Goal: Task Accomplishment & Management: Manage account settings

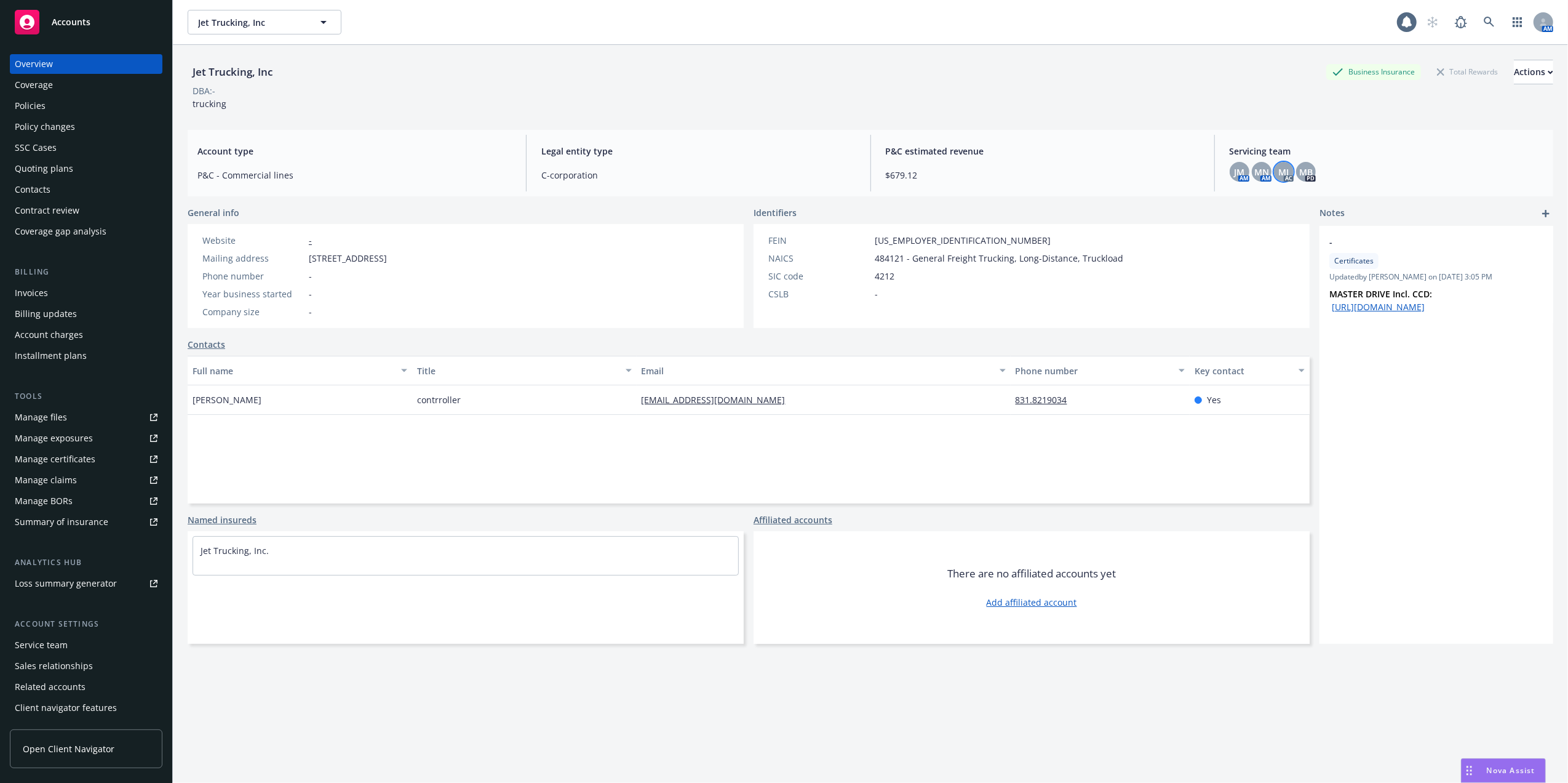
click at [1278, 176] on span "MJ" at bounding box center [1283, 172] width 10 height 13
click at [1074, 101] on div "Jet Trucking, Inc Business Insurance Total Rewards Actions DBA: - trucking" at bounding box center [870, 85] width 1365 height 50
click at [28, 642] on div "Service team" at bounding box center [41, 645] width 53 height 20
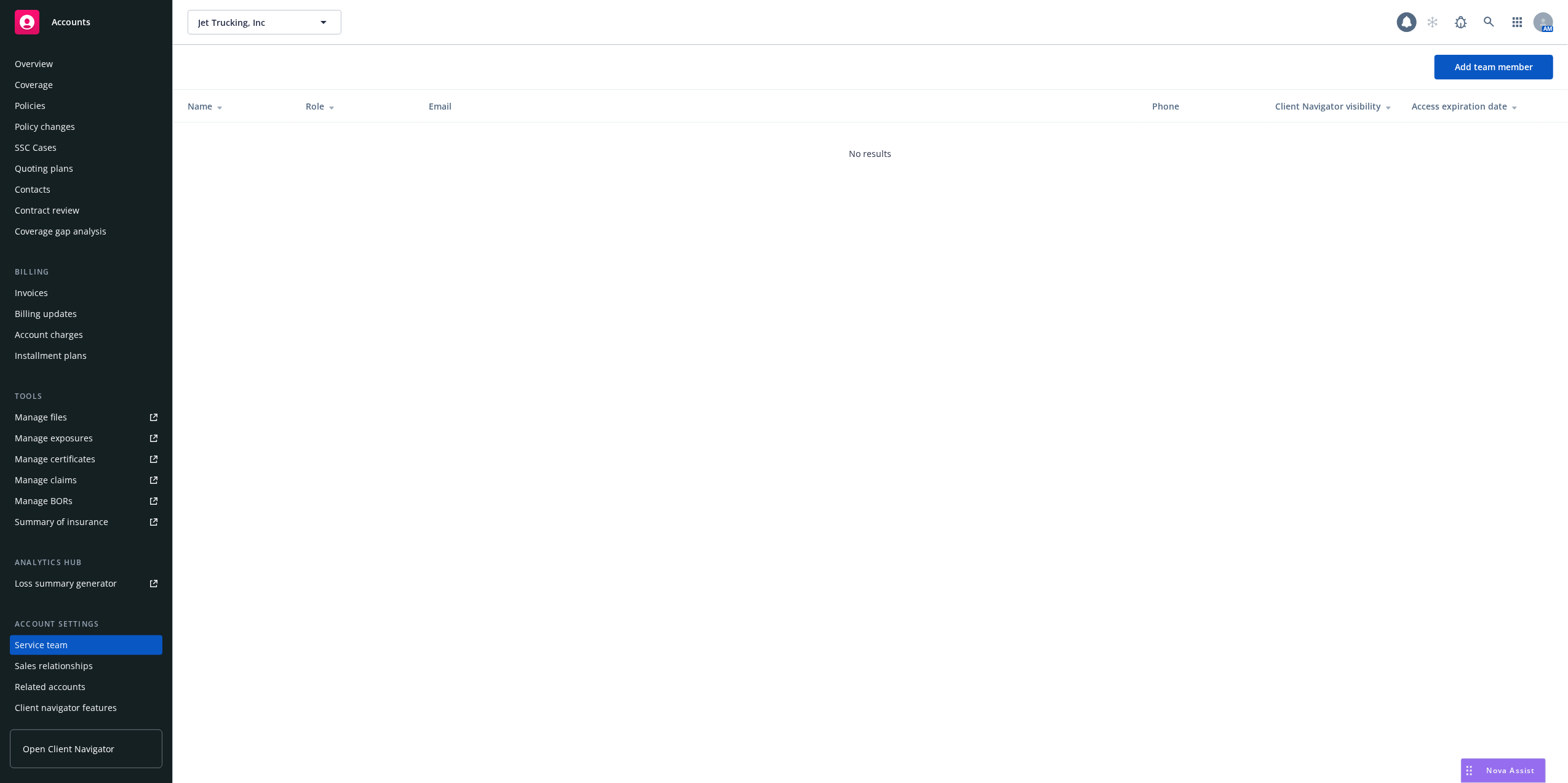
scroll to position [20, 0]
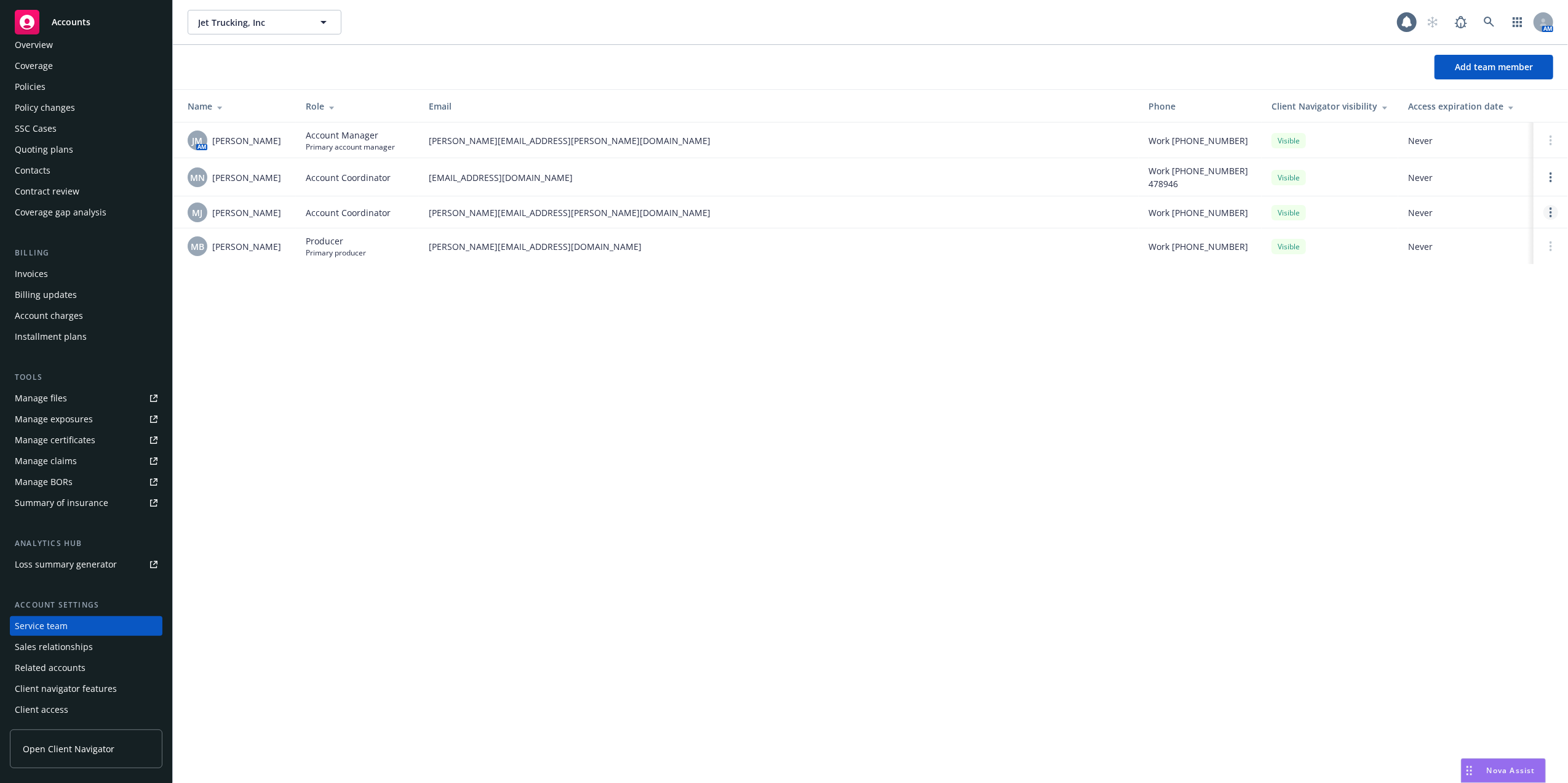
click at [1548, 210] on link "Open options" at bounding box center [1551, 212] width 15 height 15
click at [1478, 176] on span "Remove account coordinator" at bounding box center [1467, 178] width 148 height 12
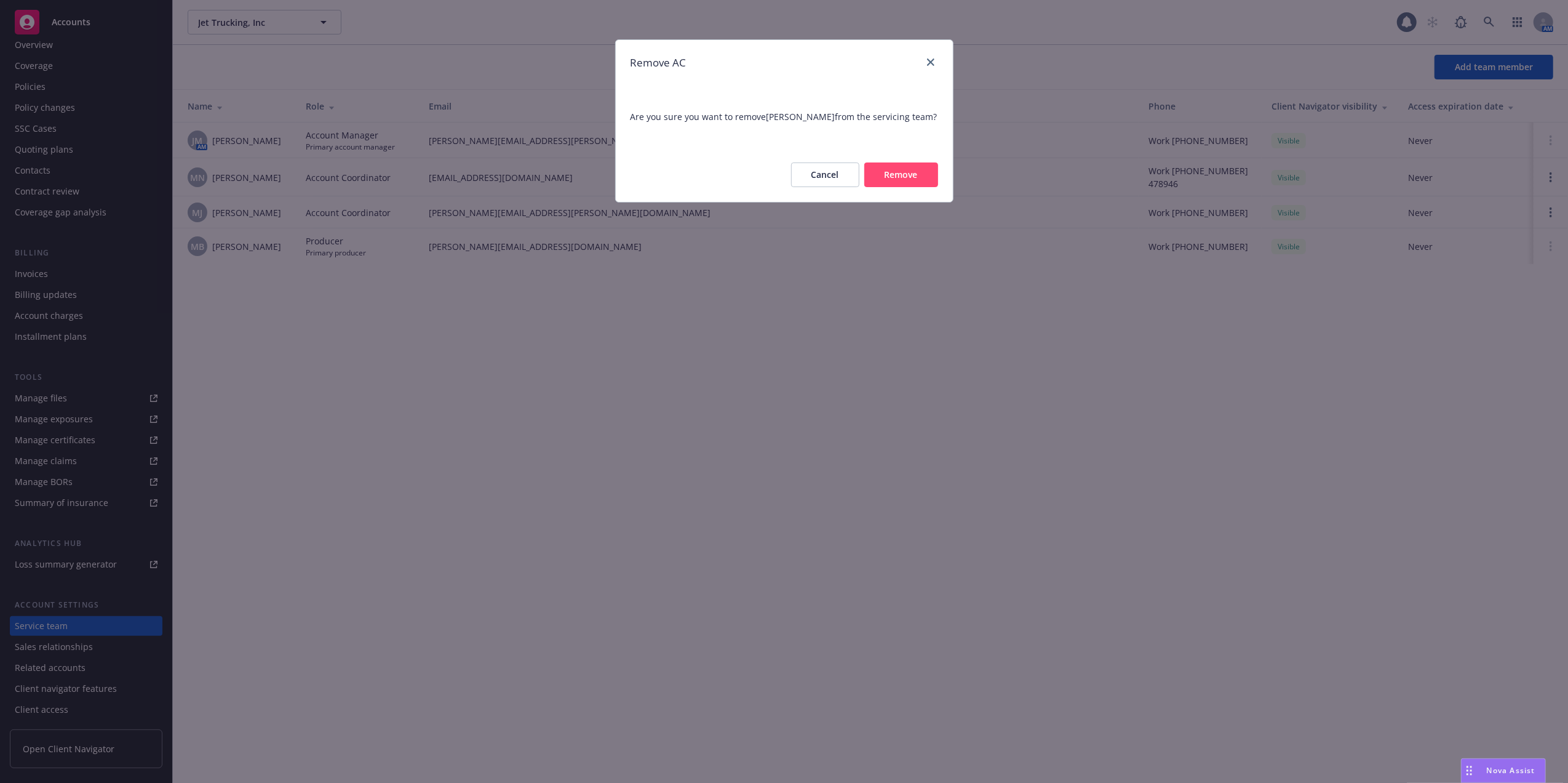
click at [918, 168] on button "Remove" at bounding box center [901, 174] width 74 height 24
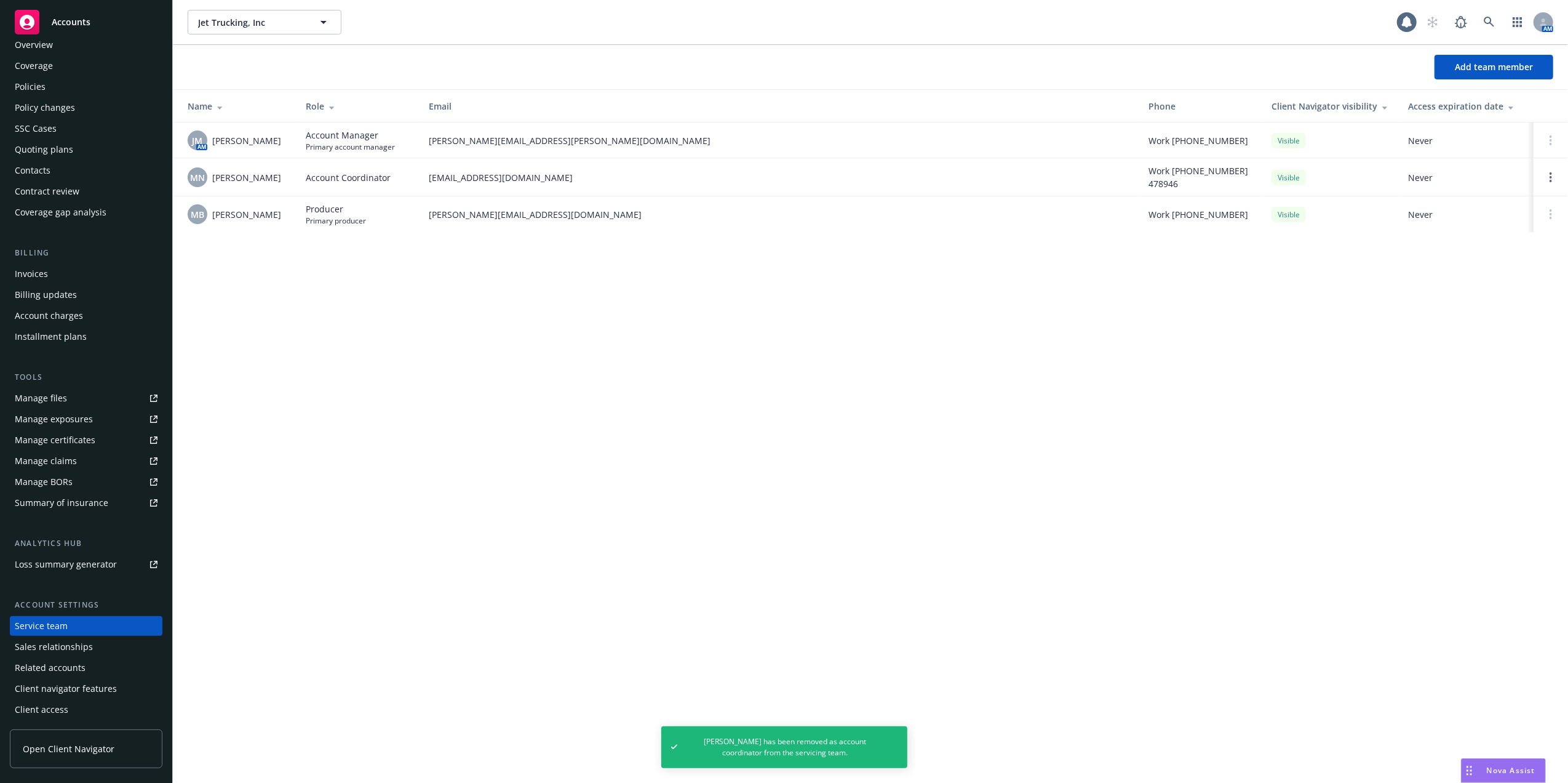
click at [44, 84] on div "Policies" at bounding box center [30, 87] width 31 height 20
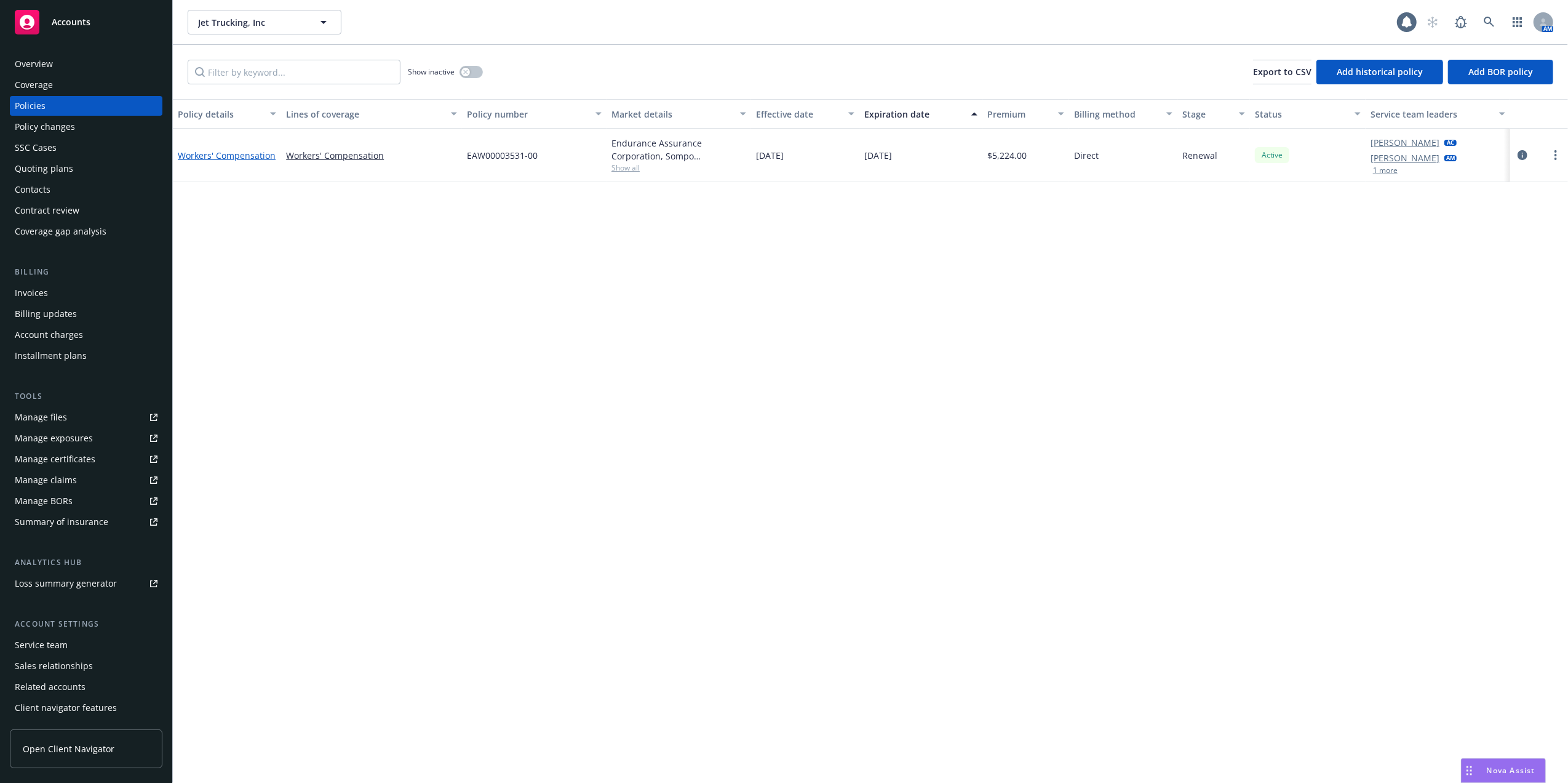
click at [212, 154] on link "Workers' Compensation" at bounding box center [227, 155] width 98 height 12
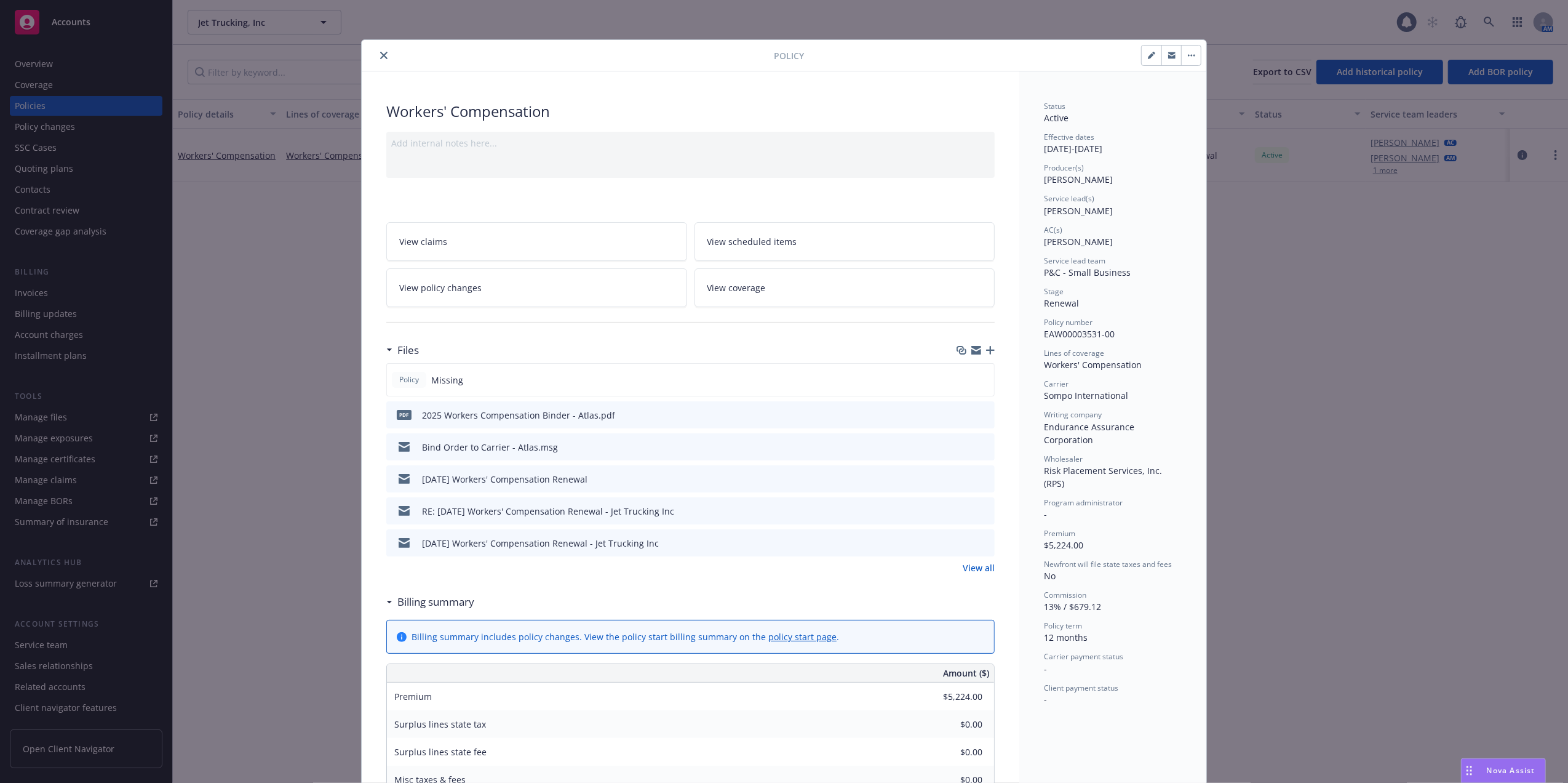
click at [380, 55] on icon "close" at bounding box center [383, 55] width 8 height 8
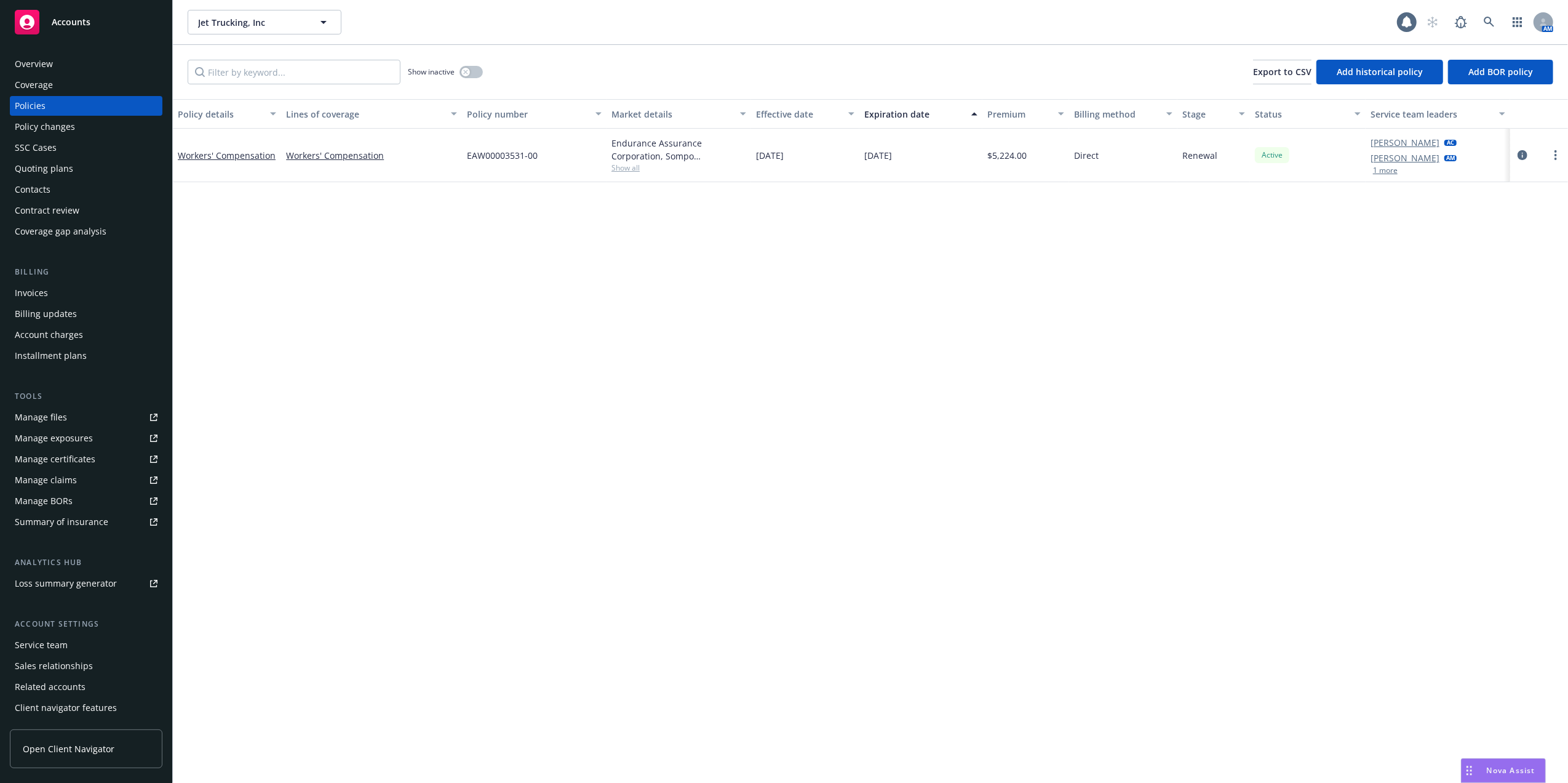
drag, startPoint x: 365, startPoint y: 276, endPoint x: 371, endPoint y: 272, distance: 7.2
click at [366, 276] on div "Policy details Lines of coverage Policy number Market details Effective date Ex…" at bounding box center [870, 441] width 1395 height 684
click at [1555, 155] on circle "more" at bounding box center [1555, 155] width 3 height 3
click at [1464, 328] on link "Copy logging email" at bounding box center [1490, 327] width 145 height 24
click at [1553, 156] on link "more" at bounding box center [1555, 155] width 15 height 15
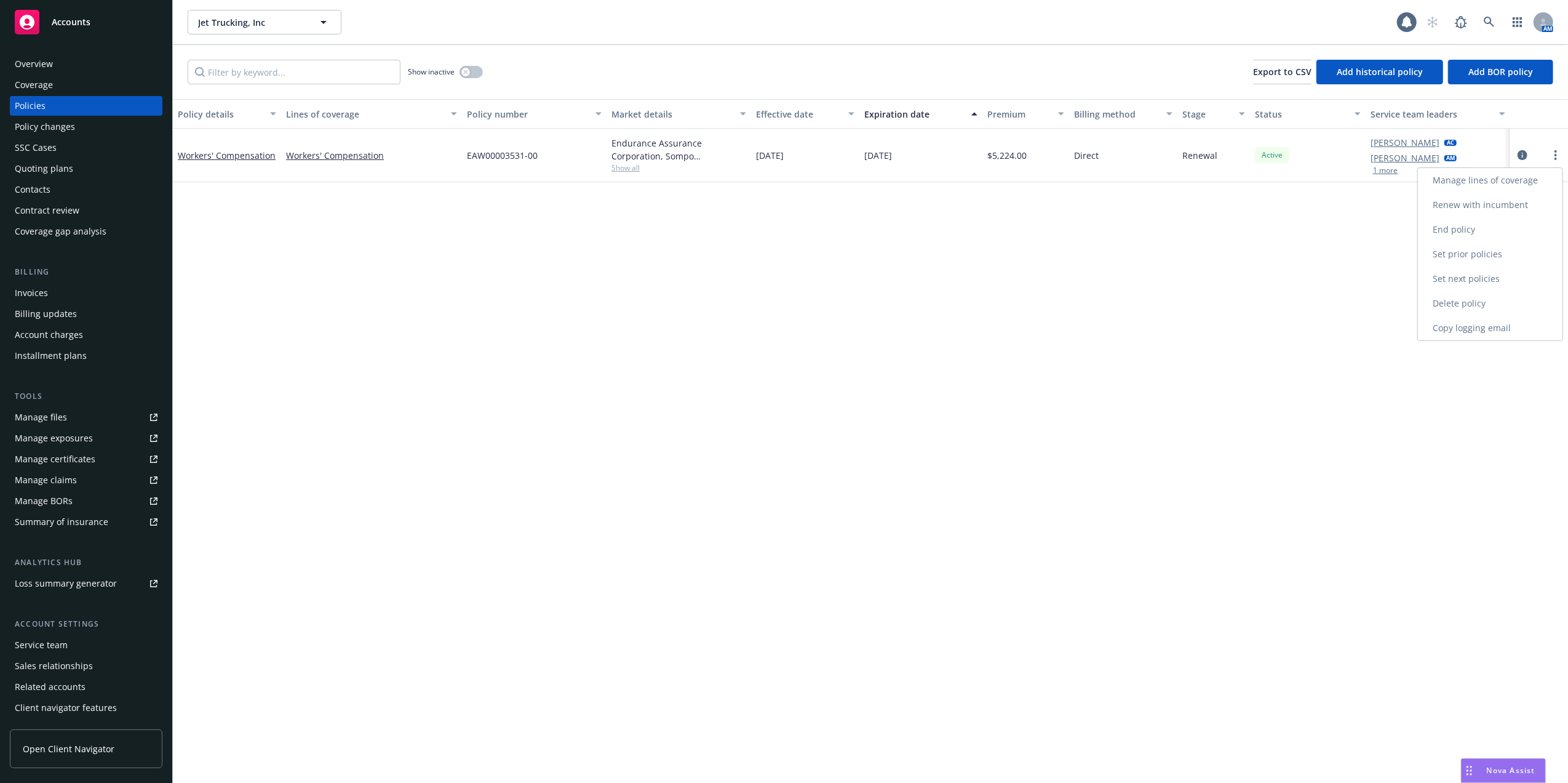
click at [1457, 325] on link "Copy logging email" at bounding box center [1490, 327] width 145 height 24
click at [1483, 18] on icon at bounding box center [1489, 22] width 11 height 11
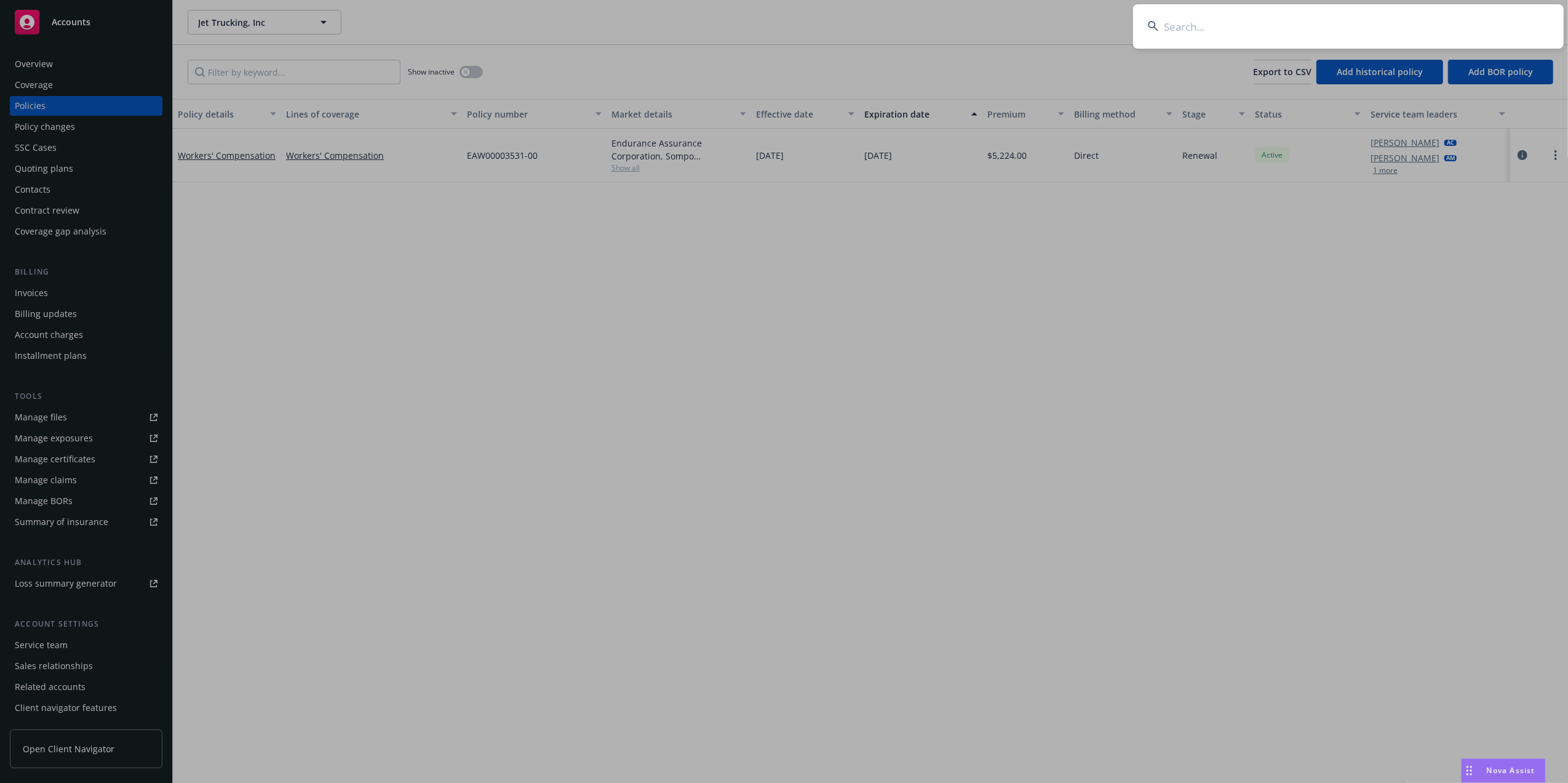
click at [1181, 30] on input at bounding box center [1348, 26] width 431 height 44
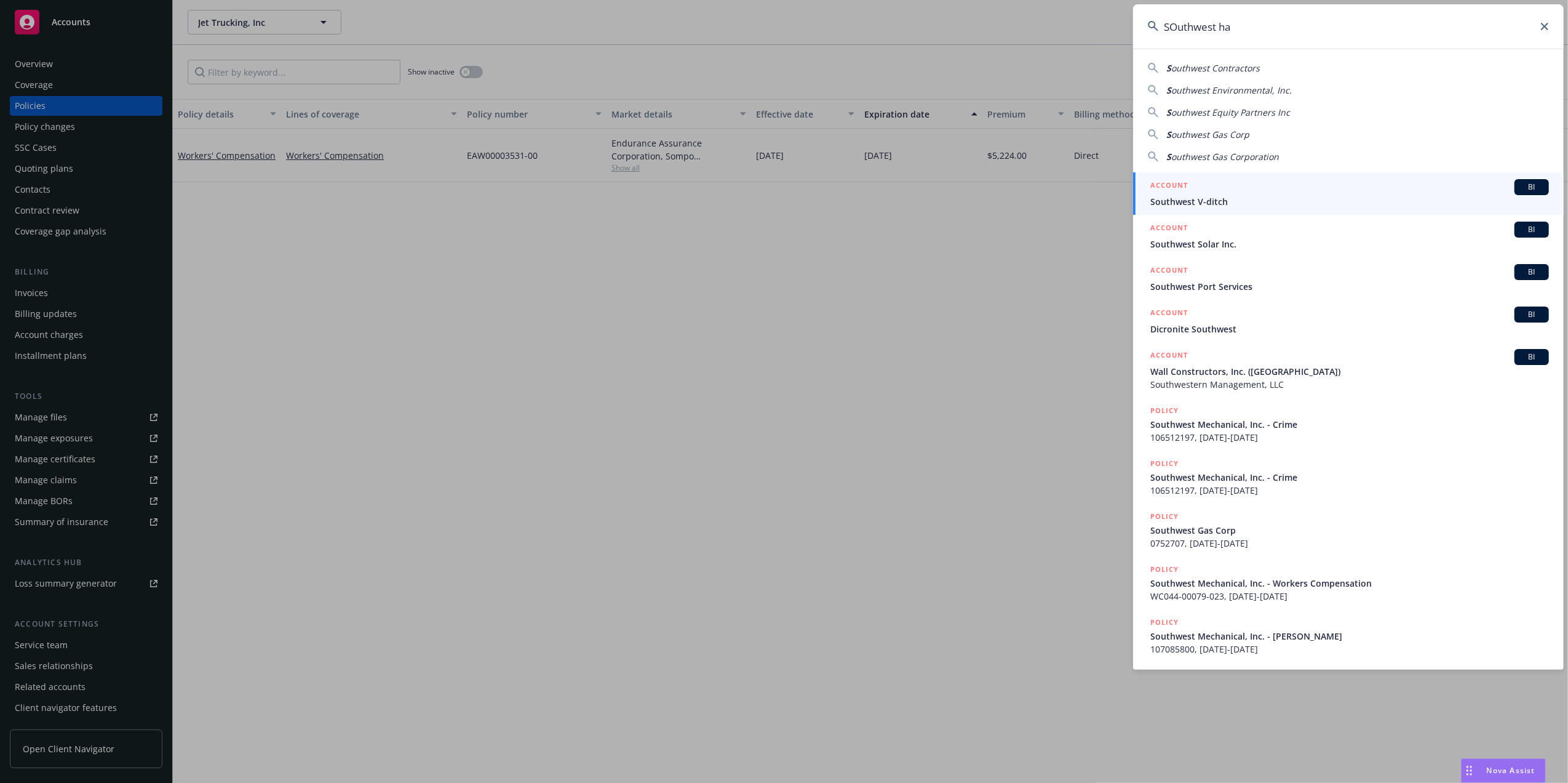
type input "SOuthwest har"
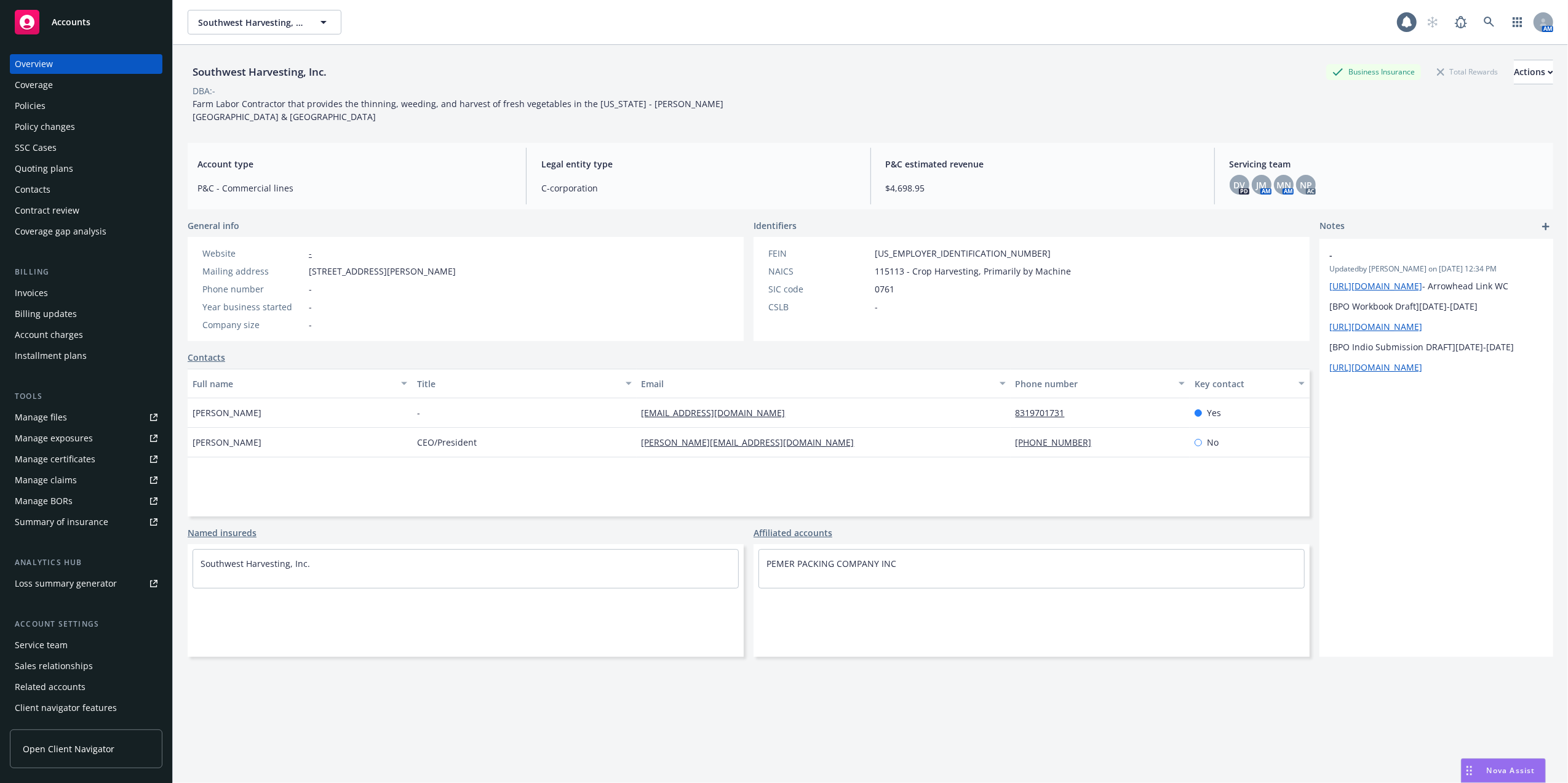
click at [40, 643] on div "Service team" at bounding box center [41, 645] width 53 height 20
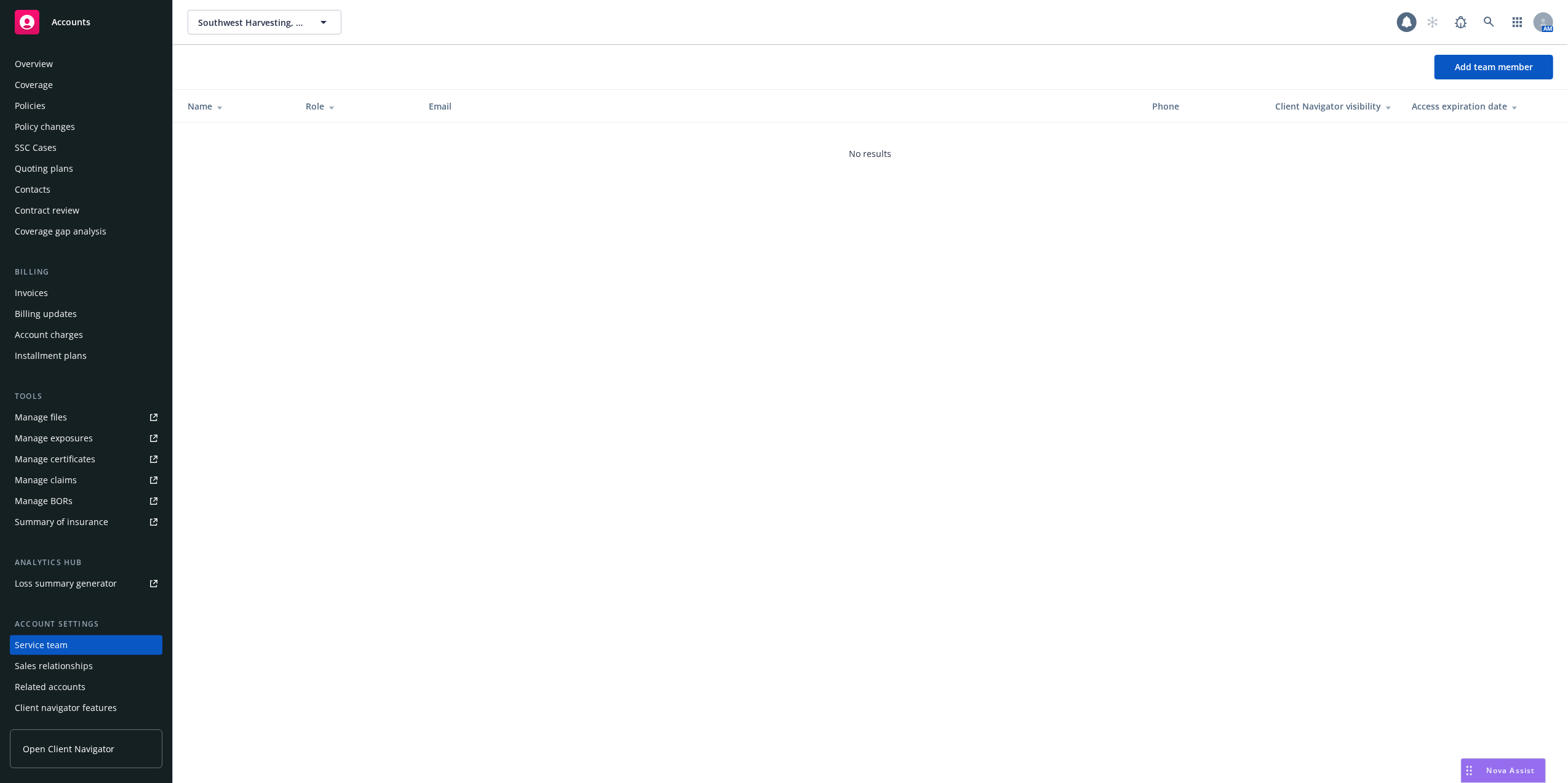
scroll to position [20, 0]
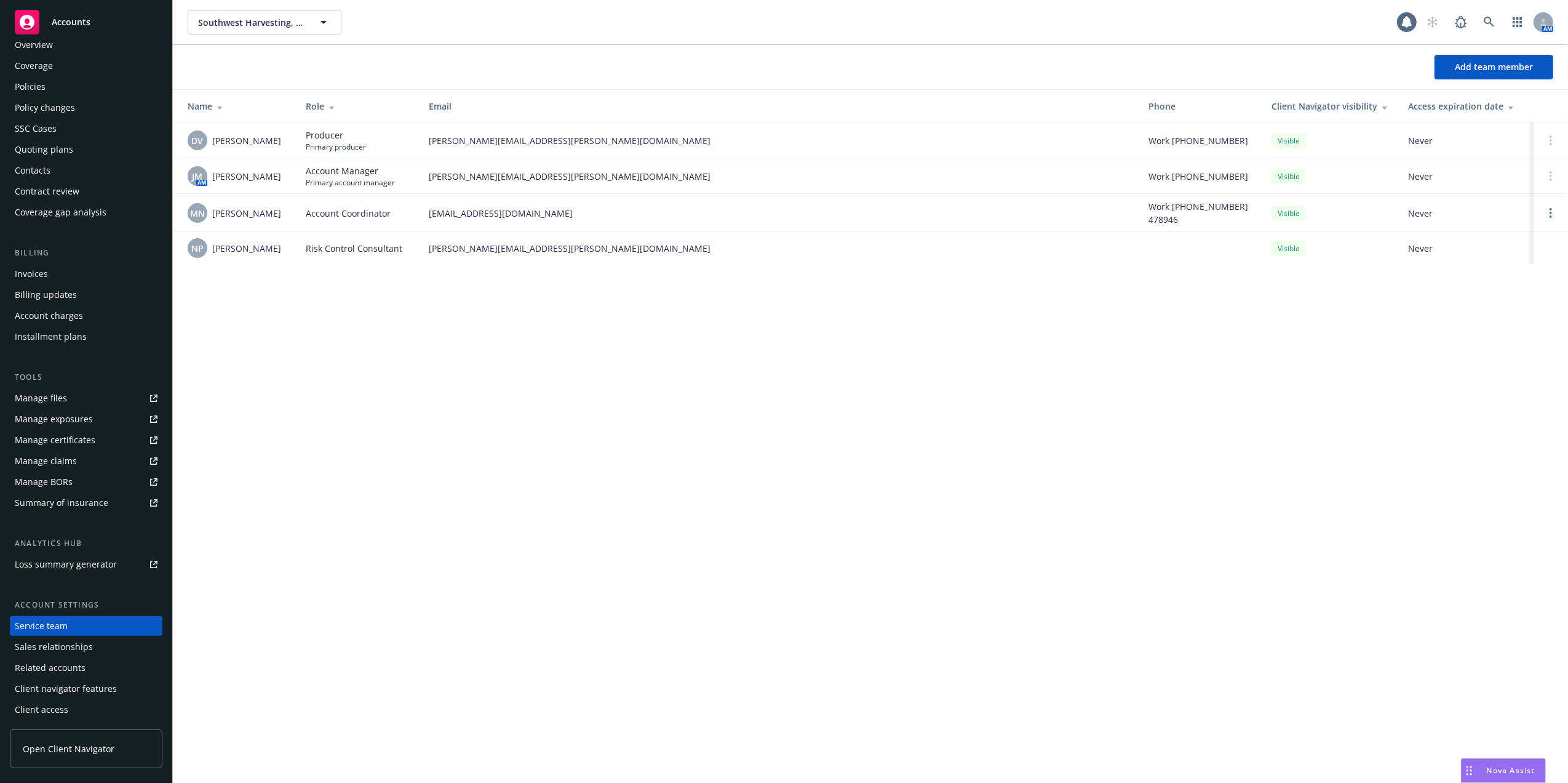
click at [24, 80] on div "Policies" at bounding box center [30, 87] width 31 height 20
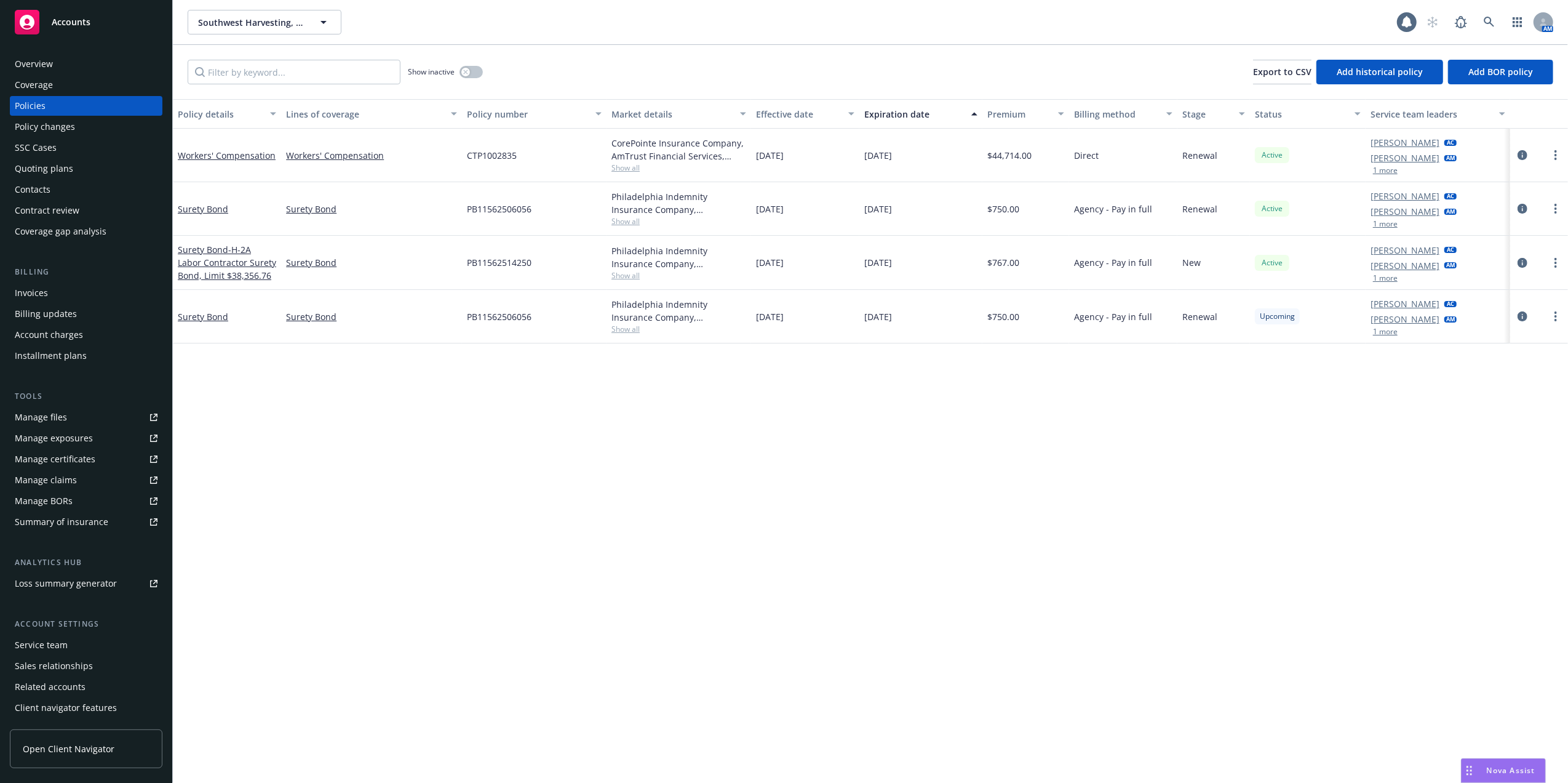
click at [34, 170] on div "Quoting plans" at bounding box center [44, 169] width 59 height 20
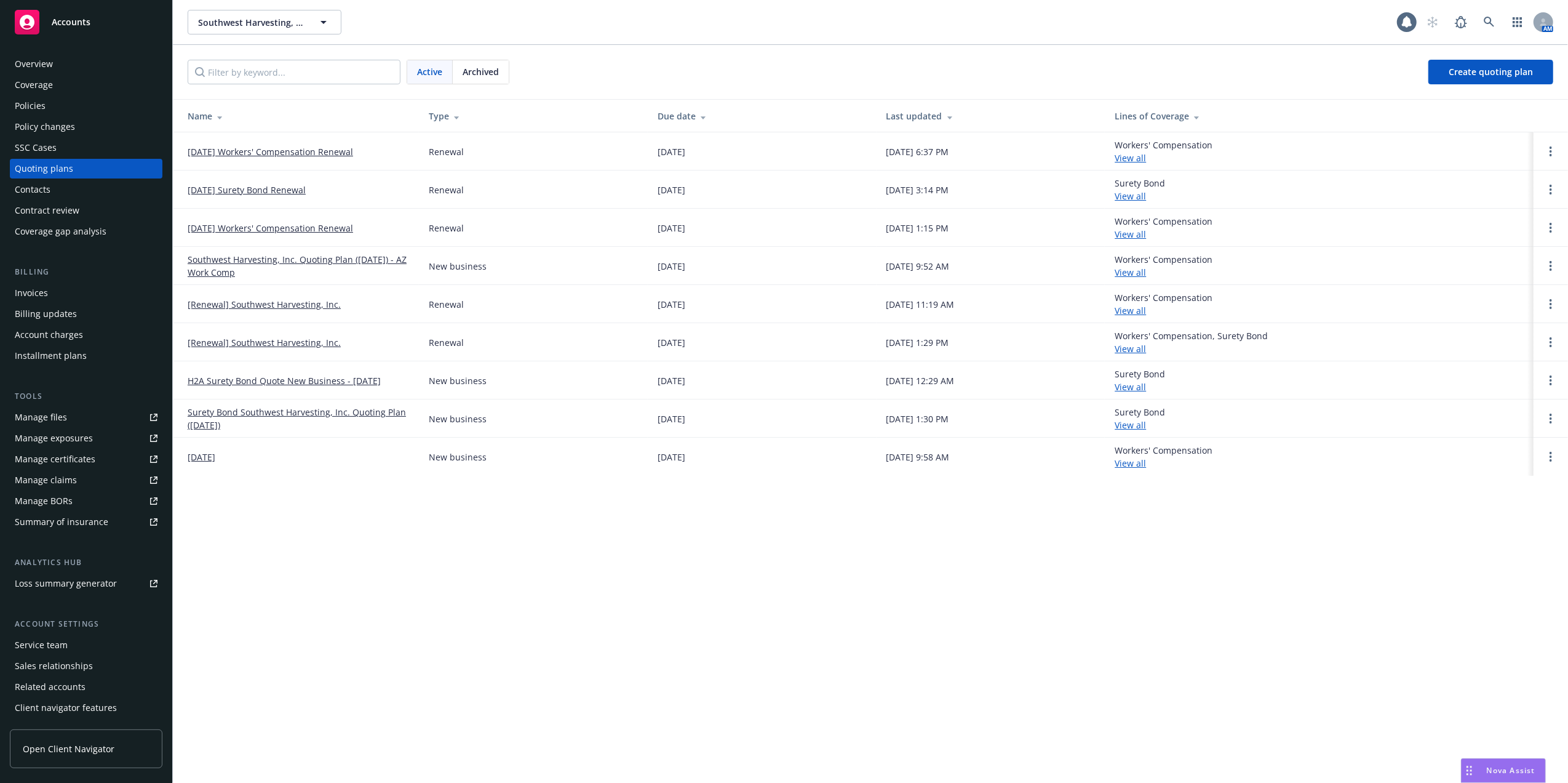
click at [276, 149] on link "[DATE] Workers' Compensation Renewal" at bounding box center [270, 152] width 166 height 13
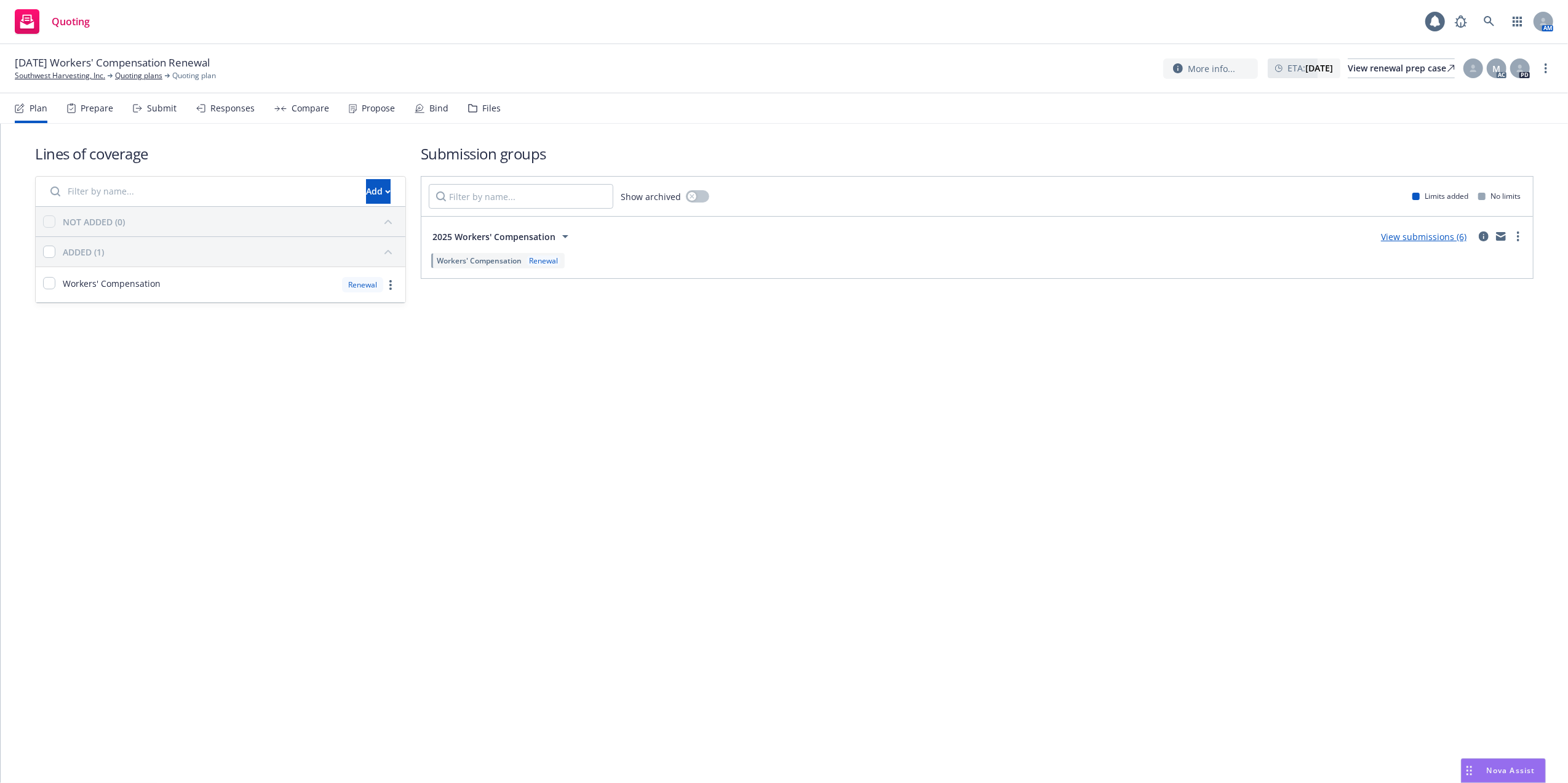
click at [1420, 232] on link "View submissions (6)" at bounding box center [1423, 237] width 85 height 12
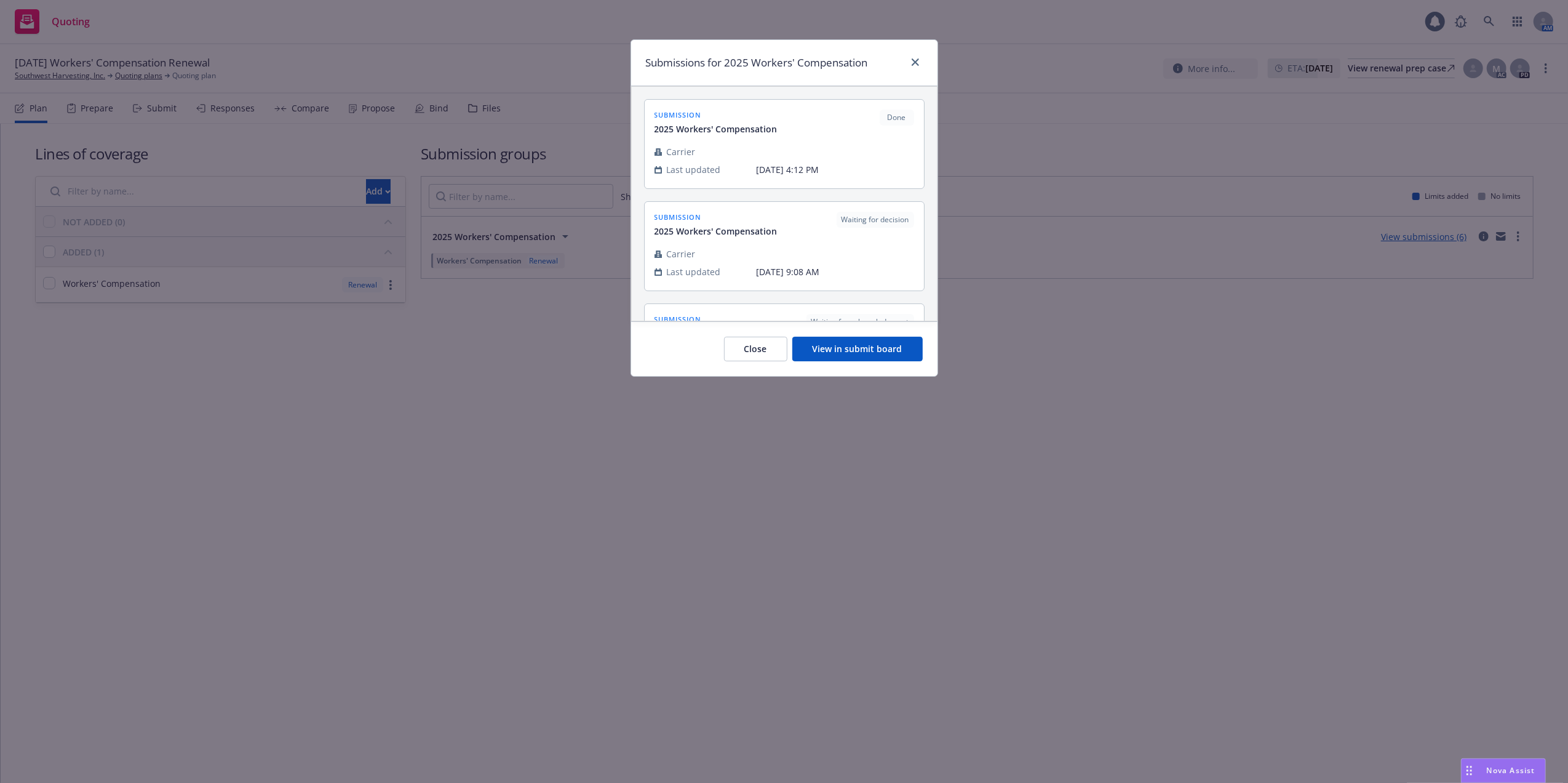
click at [842, 351] on button "View in submit board" at bounding box center [857, 348] width 130 height 24
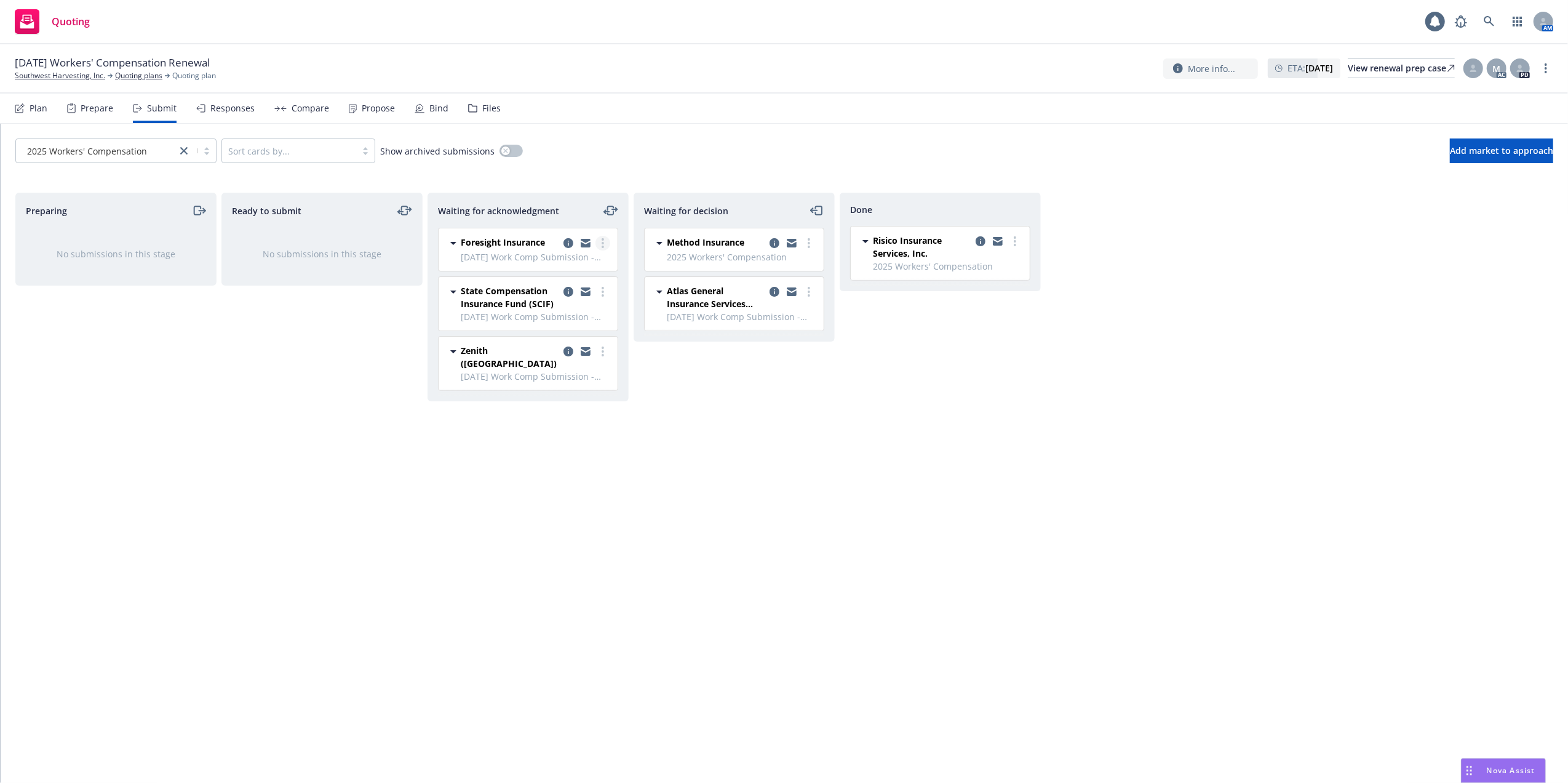
click at [598, 246] on link "more" at bounding box center [602, 243] width 15 height 15
click at [539, 263] on span "Log acknowledgement" at bounding box center [547, 269] width 121 height 12
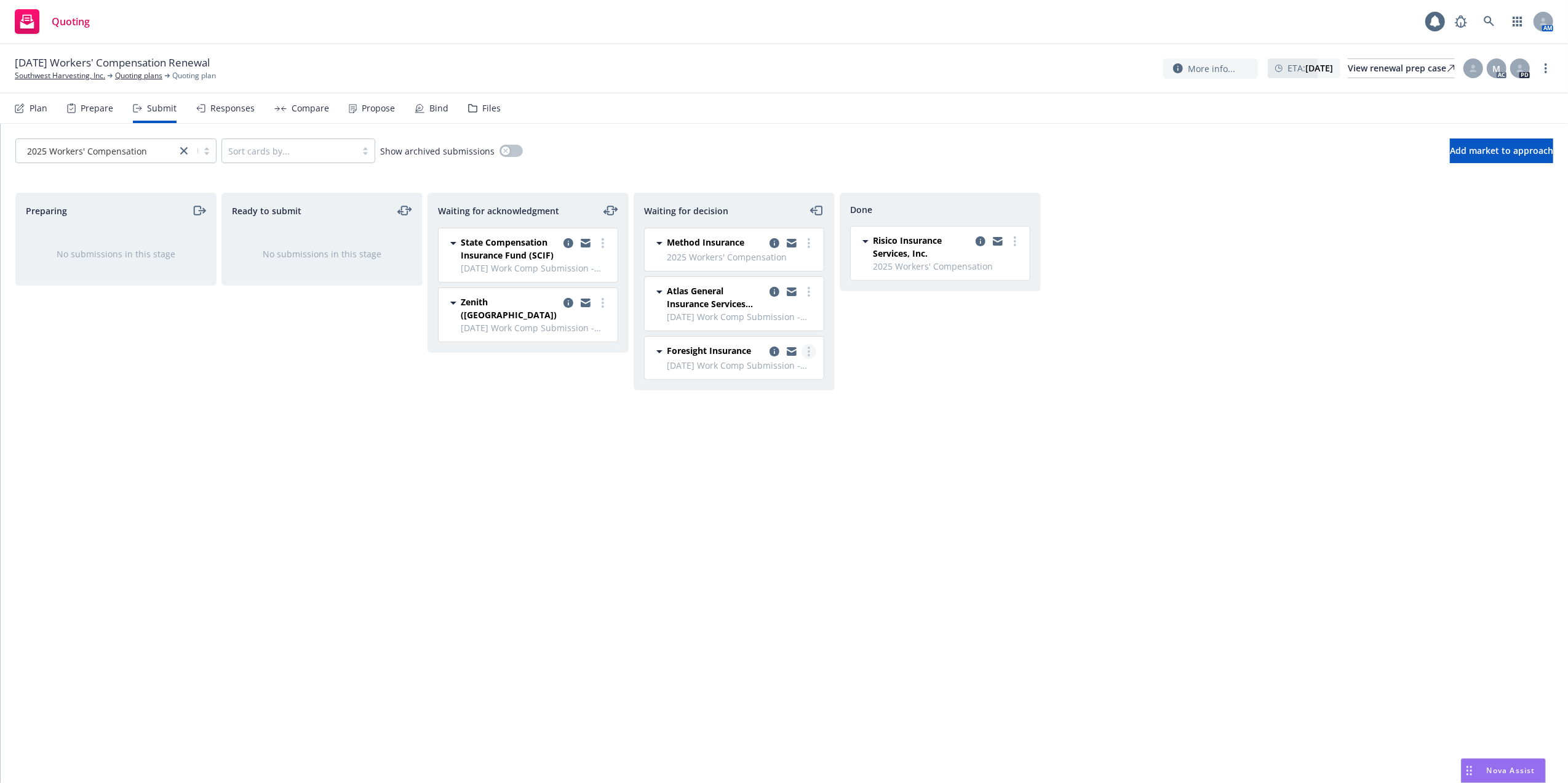
click at [808, 353] on icon "more" at bounding box center [809, 351] width 3 height 10
drag, startPoint x: 750, startPoint y: 501, endPoint x: 983, endPoint y: 437, distance: 241.6
click at [750, 502] on span "Copy logging email" at bounding box center [746, 500] width 108 height 12
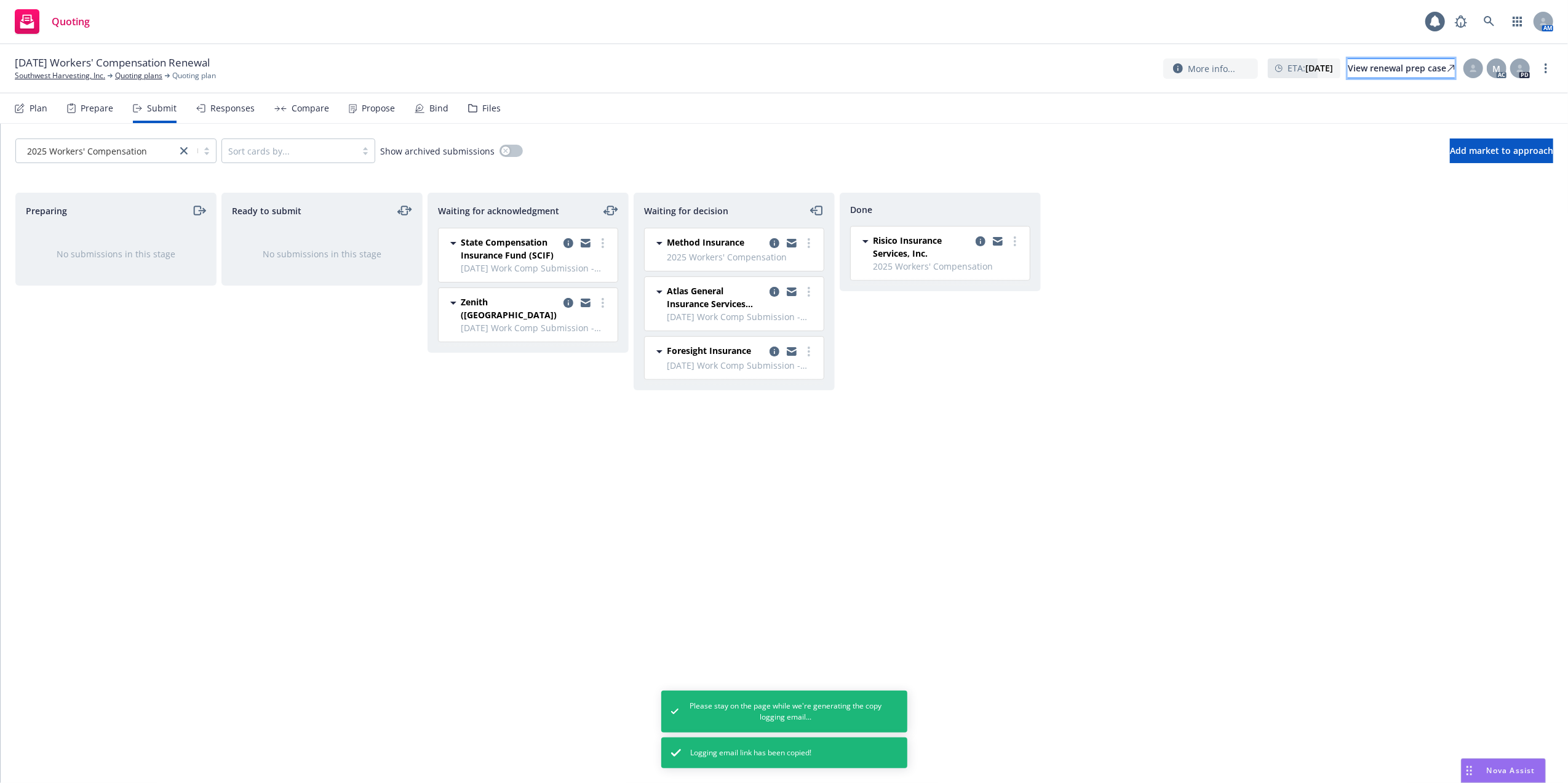
click at [1364, 70] on div "View renewal prep case" at bounding box center [1401, 68] width 107 height 18
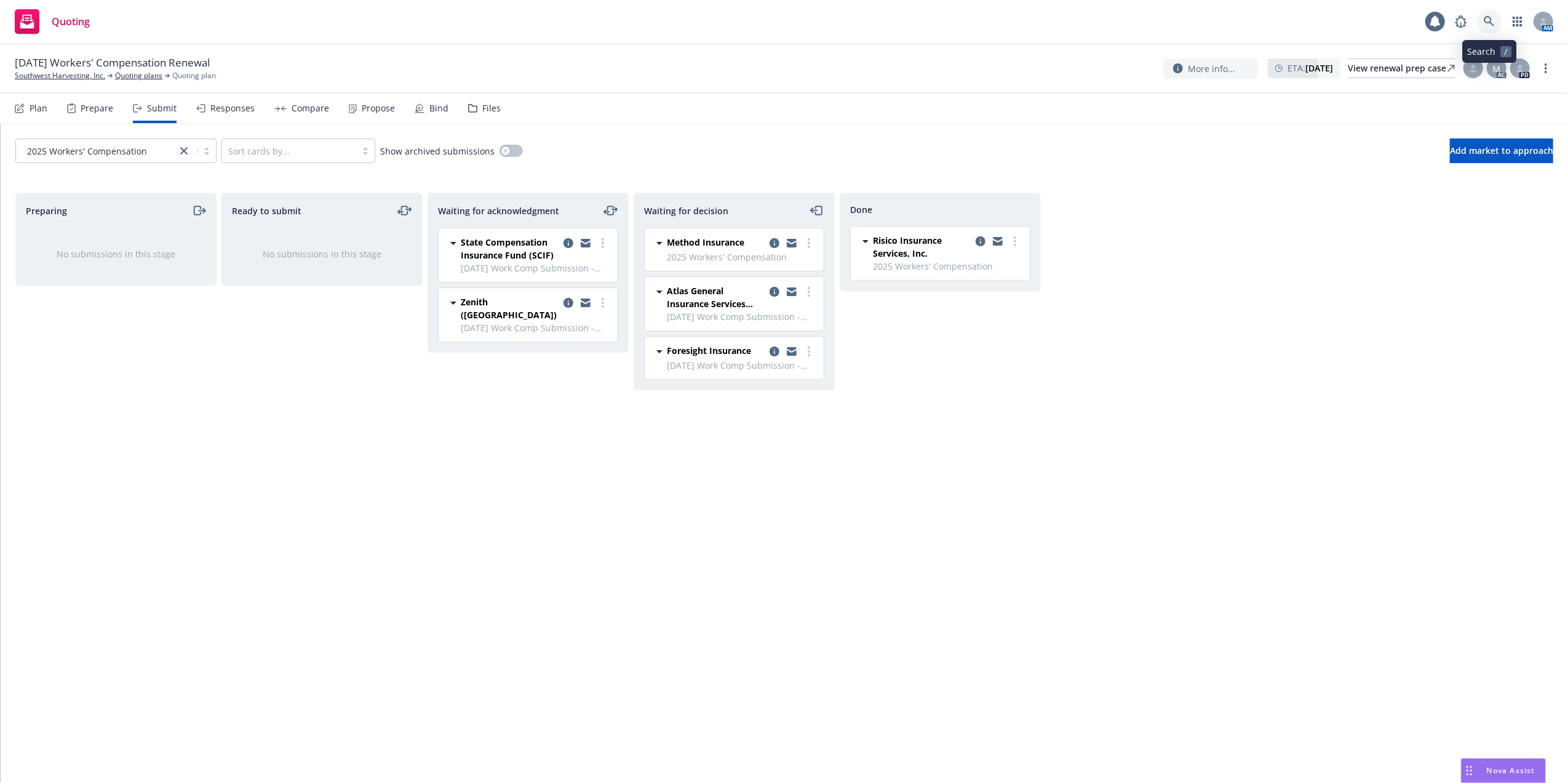
click at [1490, 18] on icon at bounding box center [1488, 21] width 10 height 10
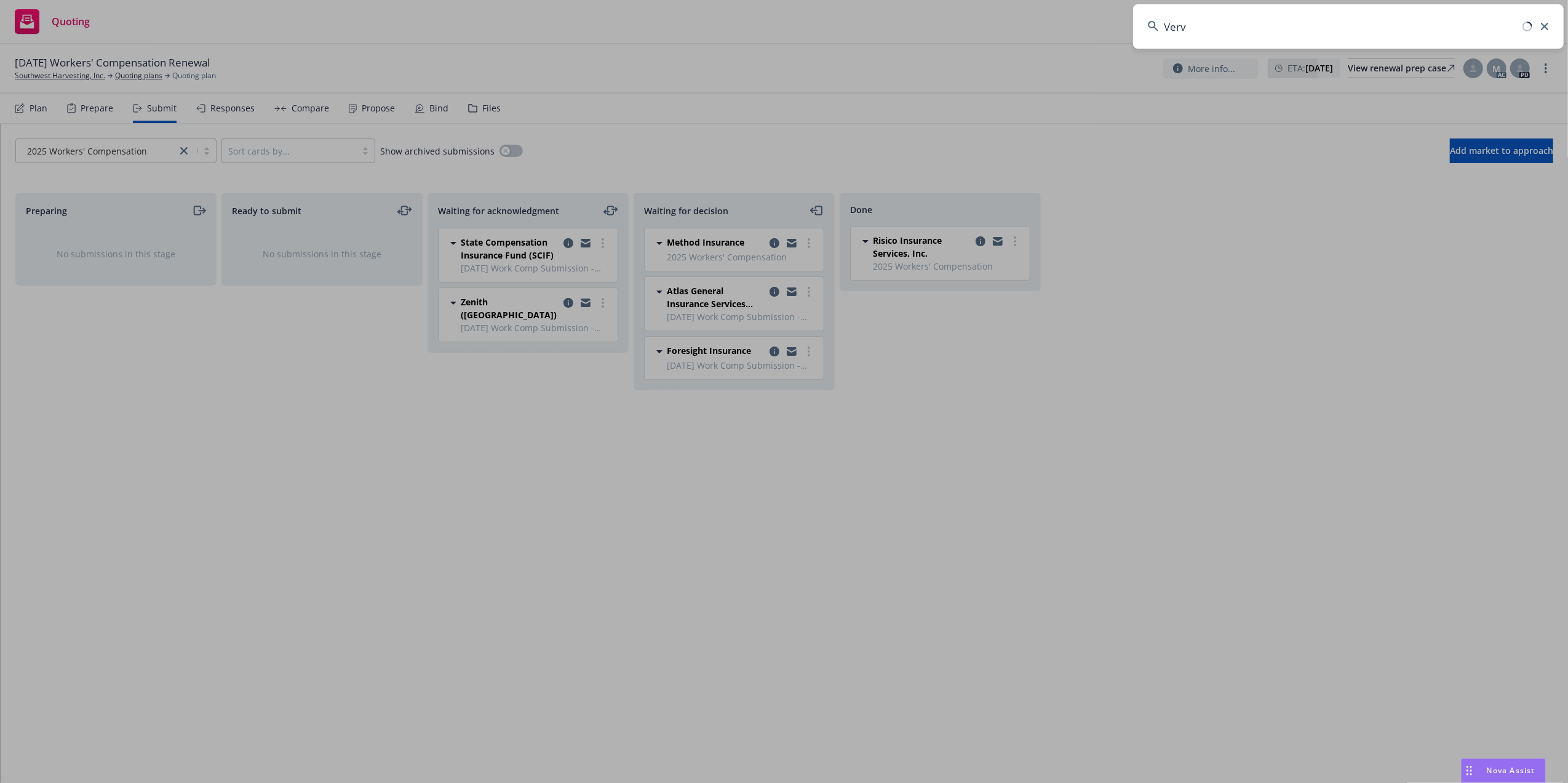
type input "Verve"
